Goal: Ask a question

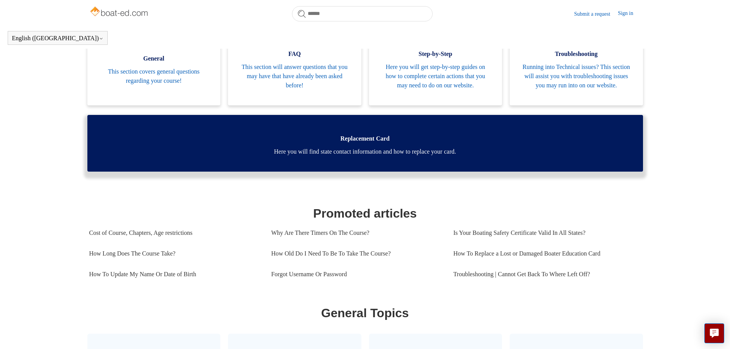
scroll to position [170, 0]
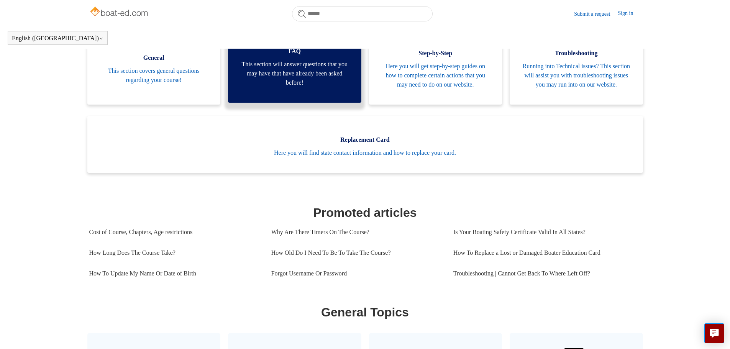
click at [295, 75] on span "This section will answer questions that you may have that have already been ask…" at bounding box center [294, 74] width 110 height 28
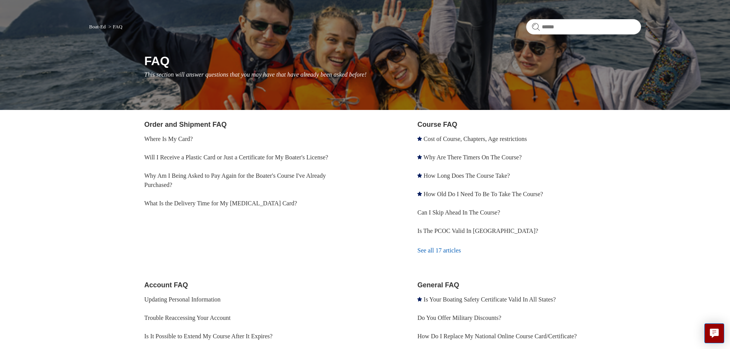
scroll to position [77, 0]
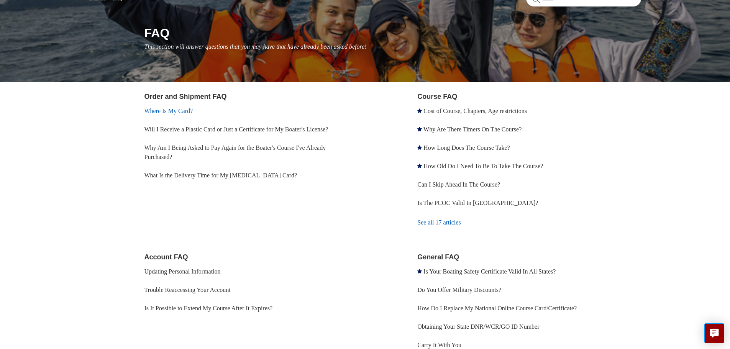
click at [185, 111] on link "Where Is My Card?" at bounding box center [168, 111] width 49 height 7
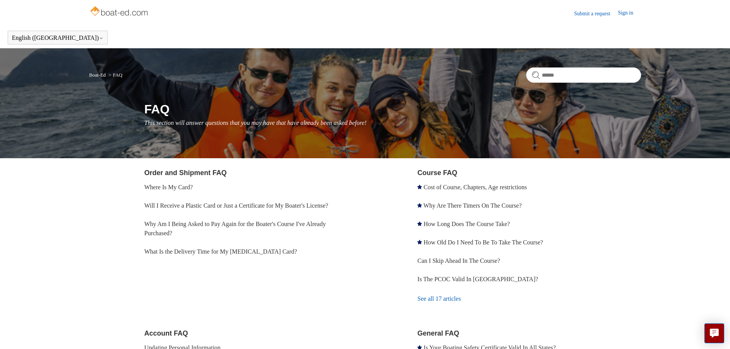
scroll to position [0, 0]
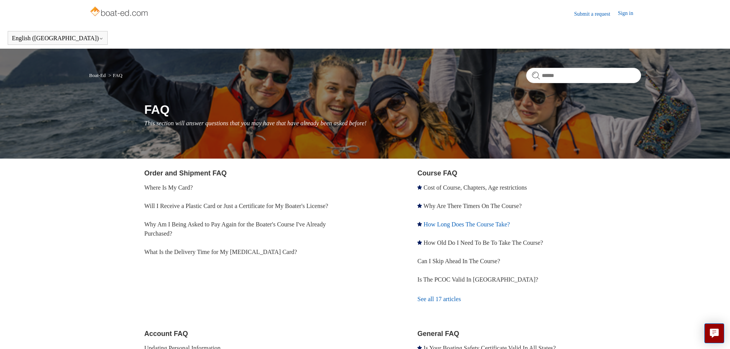
click at [489, 224] on link "How Long Does The Course Take?" at bounding box center [466, 224] width 86 height 7
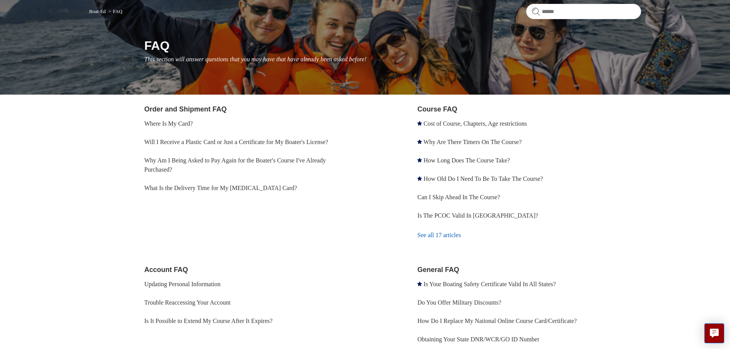
scroll to position [77, 0]
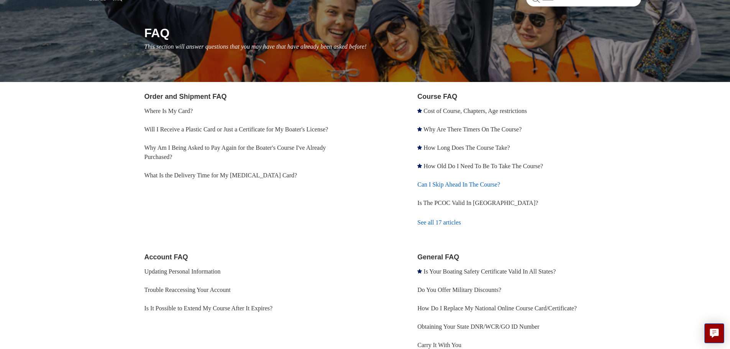
click at [485, 185] on link "Can I Skip Ahead In The Course?" at bounding box center [458, 184] width 83 height 7
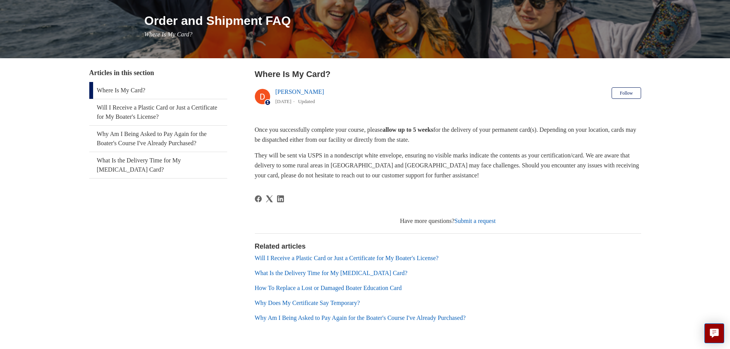
scroll to position [116, 0]
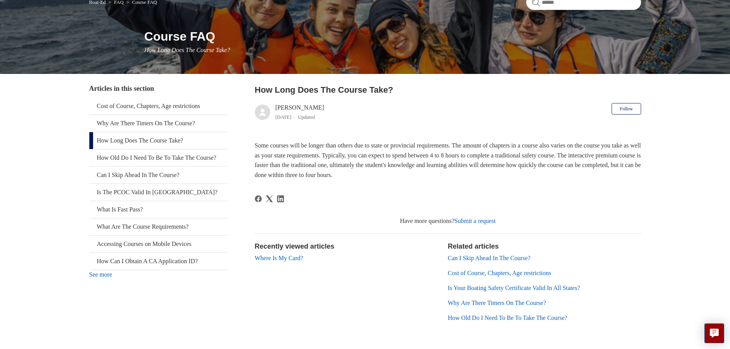
scroll to position [77, 0]
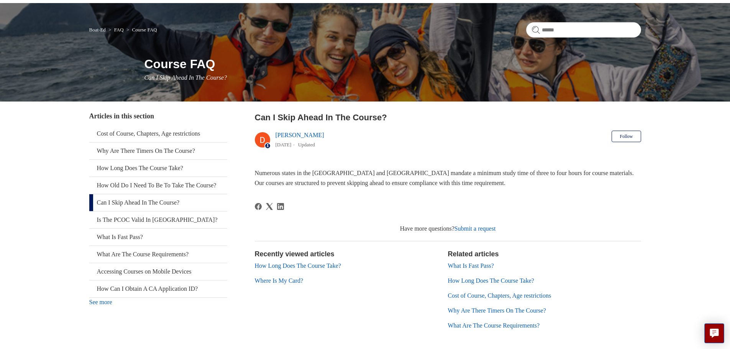
scroll to position [77, 0]
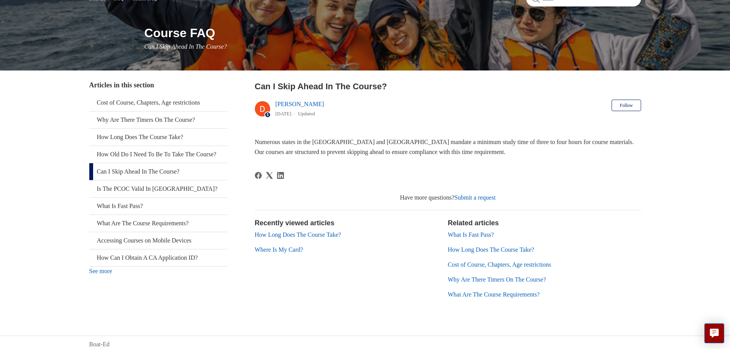
click at [470, 235] on link "What Is Fast Pass?" at bounding box center [471, 234] width 46 height 7
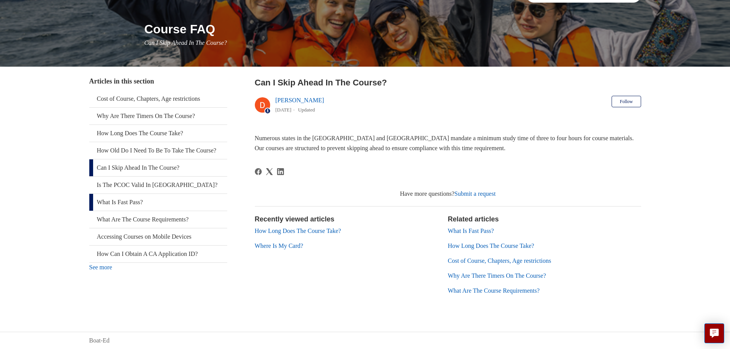
click at [128, 211] on link "What Is Fast Pass?" at bounding box center [158, 202] width 138 height 17
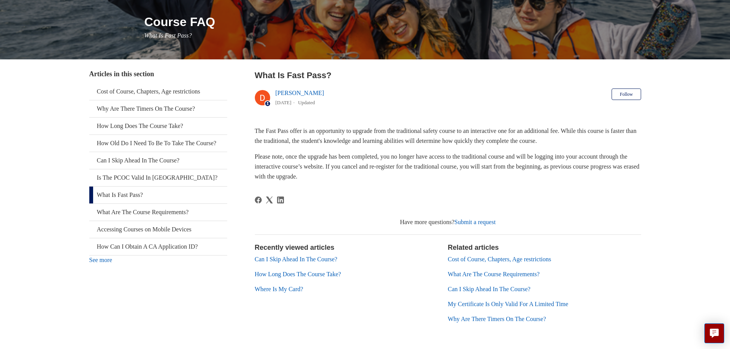
scroll to position [116, 0]
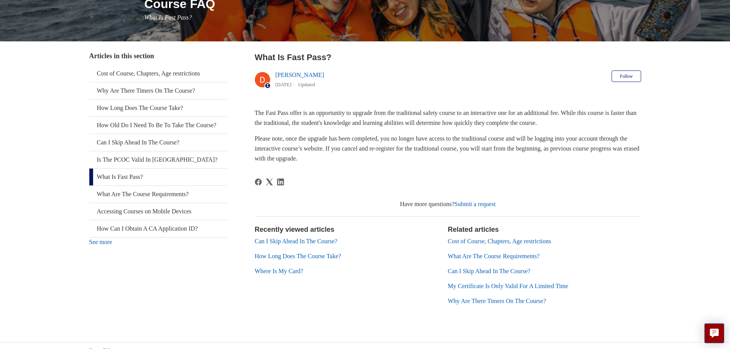
scroll to position [115, 0]
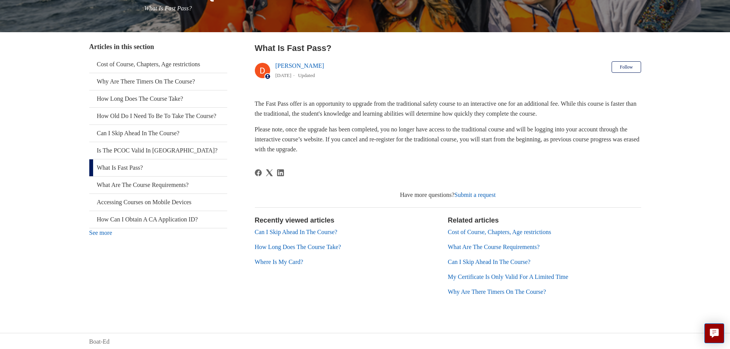
click at [108, 236] on link "See more" at bounding box center [100, 232] width 23 height 7
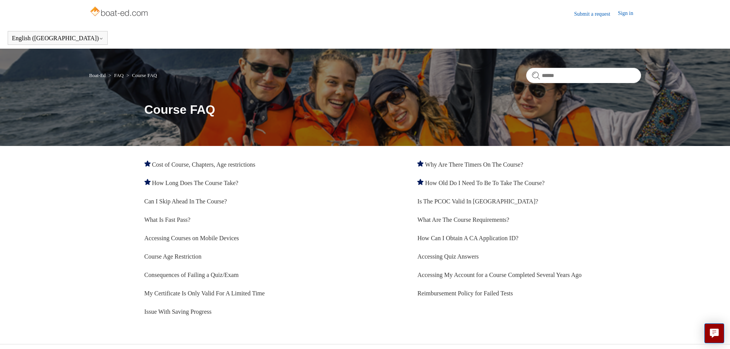
click at [590, 13] on link "Submit a request" at bounding box center [596, 14] width 44 height 8
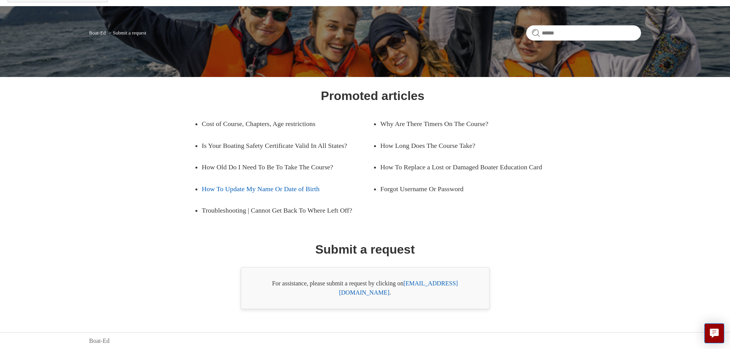
scroll to position [44, 0]
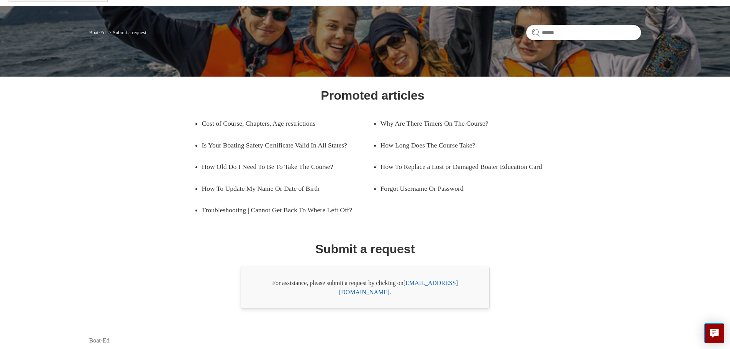
click at [435, 292] on link "support@boat-ed.com" at bounding box center [398, 288] width 119 height 16
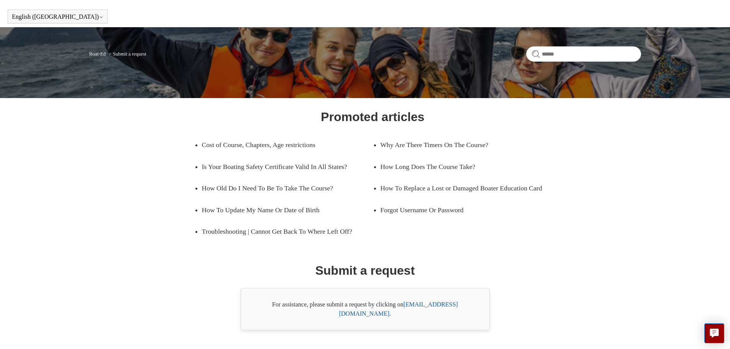
scroll to position [0, 0]
